Goal: Transaction & Acquisition: Purchase product/service

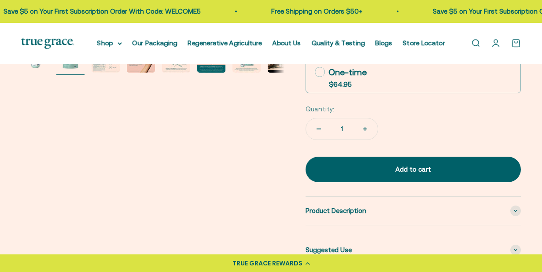
scroll to position [219, 0]
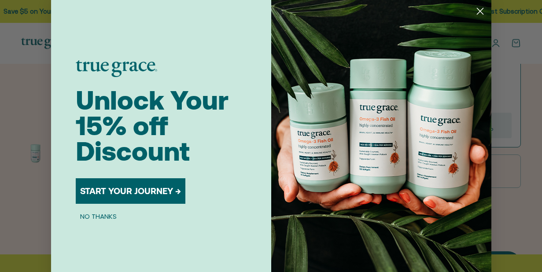
click at [482, 13] on circle "Close dialog" at bounding box center [479, 11] width 15 height 15
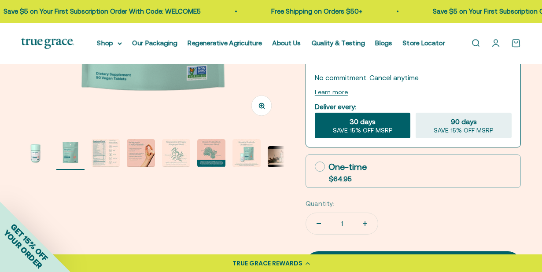
click at [113, 151] on img "Go to item 3" at bounding box center [106, 153] width 28 height 28
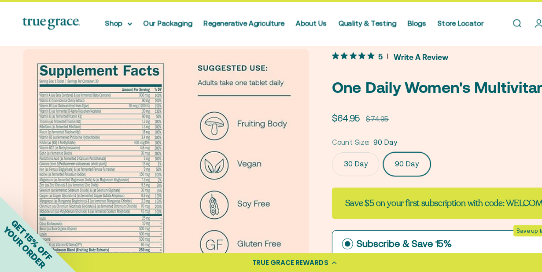
scroll to position [19, 0]
